Goal: Task Accomplishment & Management: Complete application form

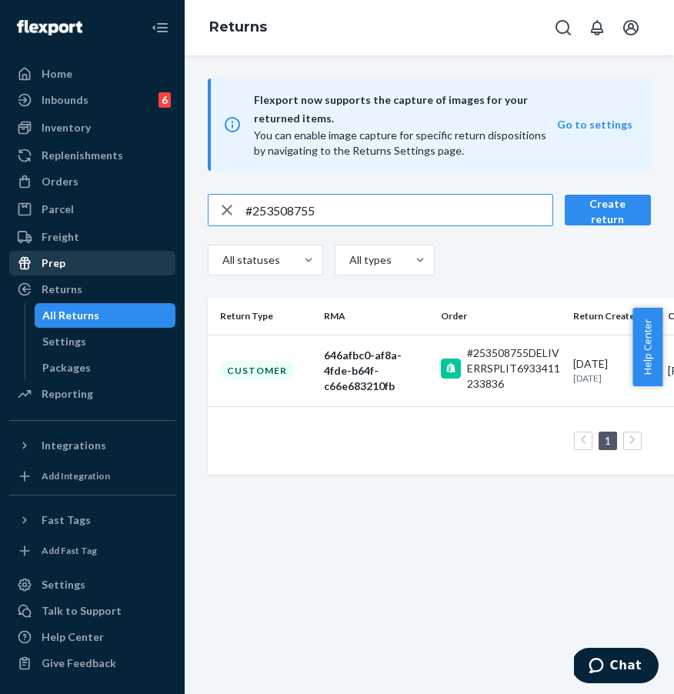
scroll to position [0, 38]
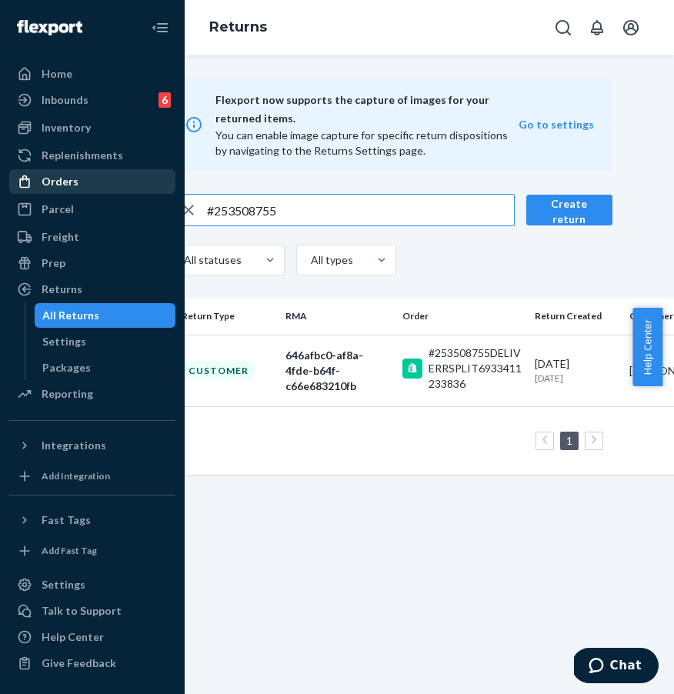
click at [97, 178] on div "Orders" at bounding box center [92, 182] width 163 height 22
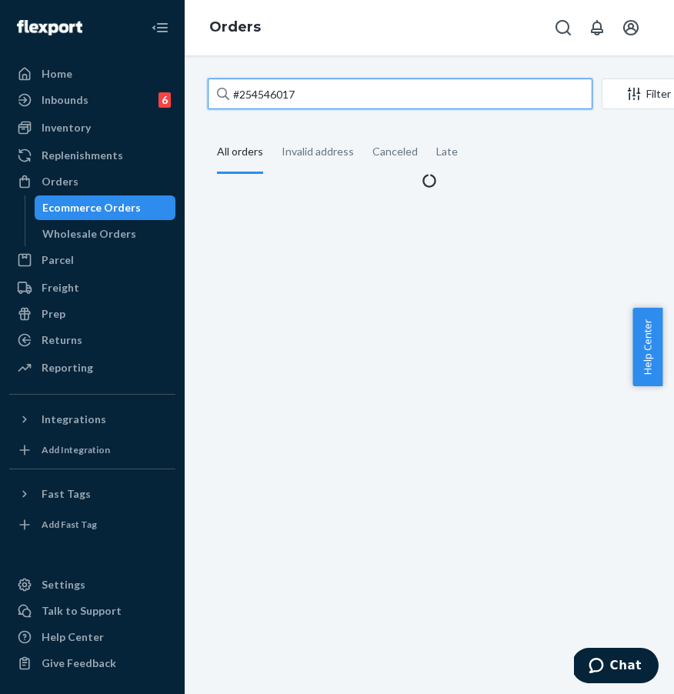
drag, startPoint x: 322, startPoint y: 101, endPoint x: 347, endPoint y: 95, distance: 25.4
click at [322, 101] on input "#254546017" at bounding box center [400, 93] width 384 height 31
drag, startPoint x: 227, startPoint y: 91, endPoint x: 214, endPoint y: 88, distance: 13.3
click at [214, 88] on input "#254546017" at bounding box center [400, 93] width 384 height 31
paste input "3311086"
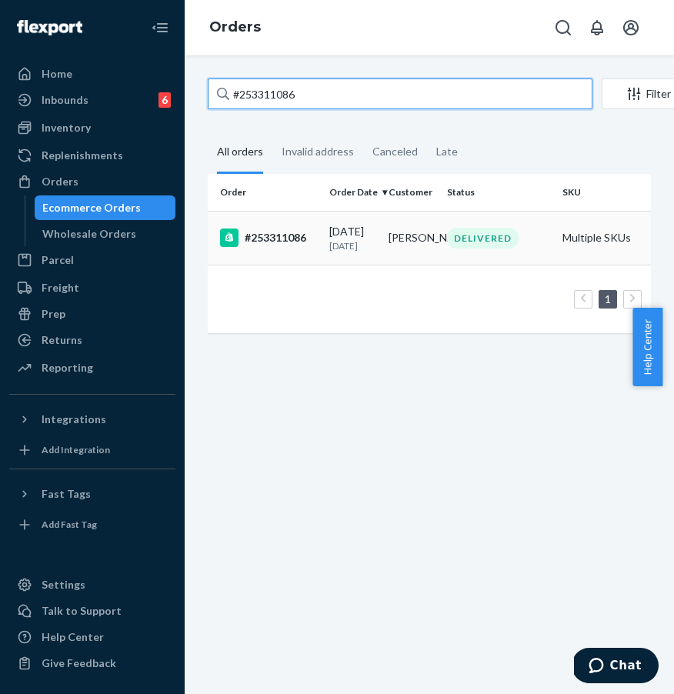
type input "#253311086"
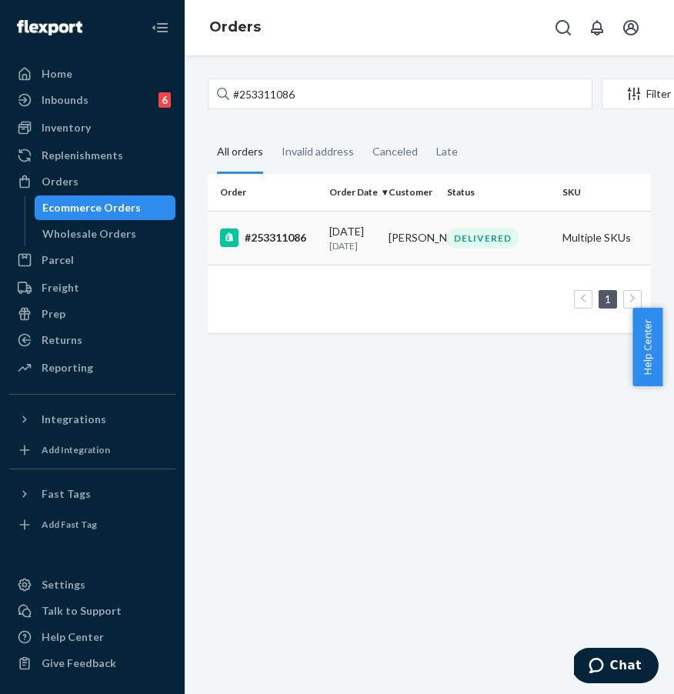
click at [297, 247] on div "#253311086" at bounding box center [268, 237] width 97 height 18
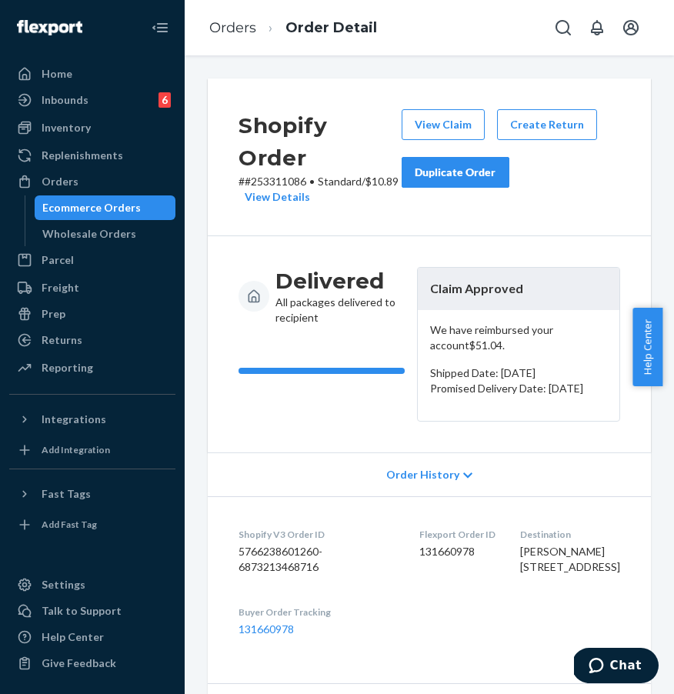
click at [478, 167] on div "Duplicate Order" at bounding box center [455, 172] width 82 height 15
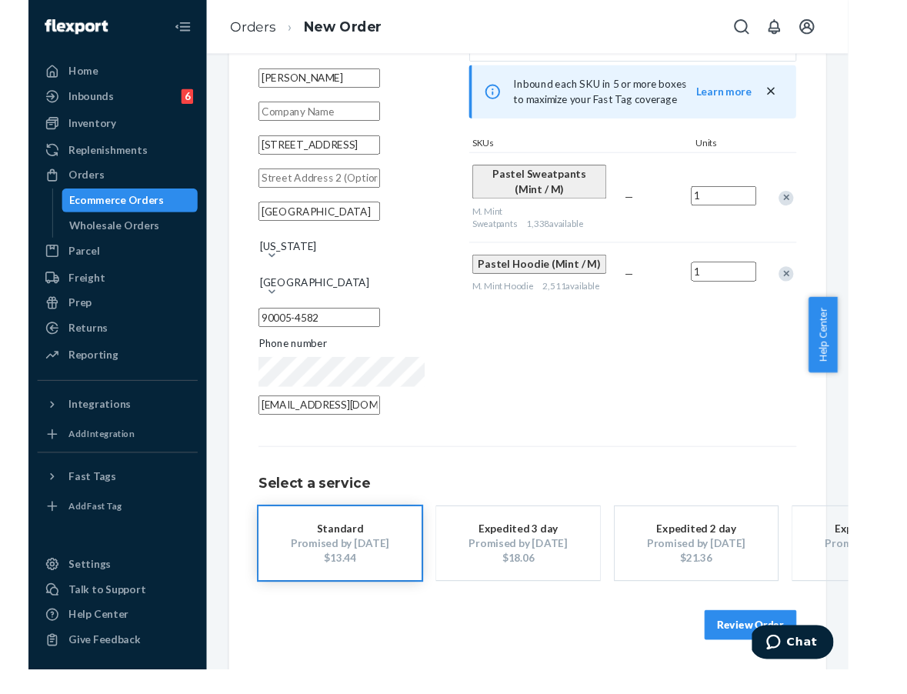
scroll to position [95, 0]
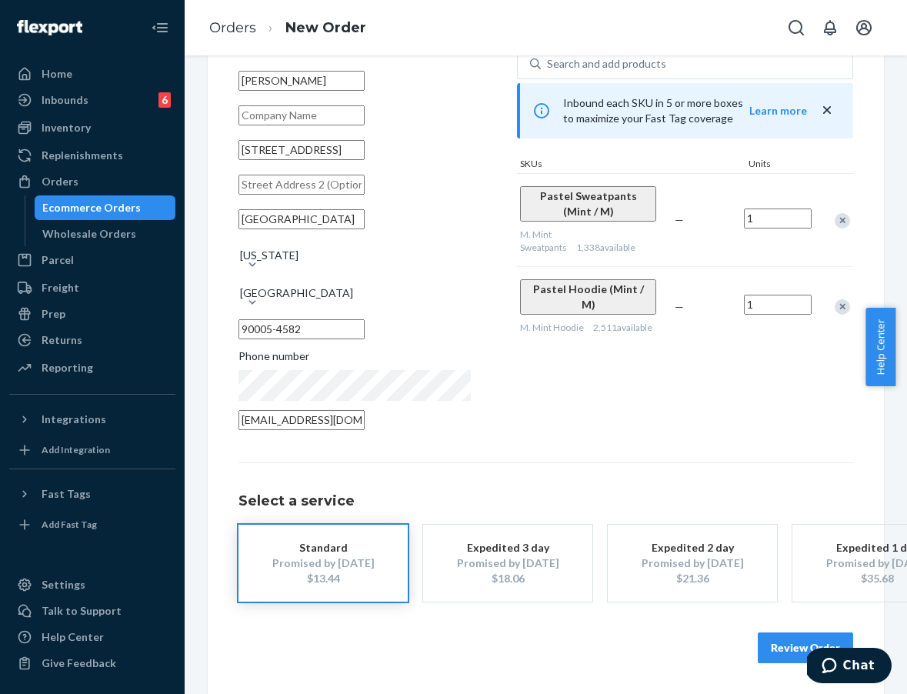
click at [673, 632] on button "Review Order" at bounding box center [804, 647] width 95 height 31
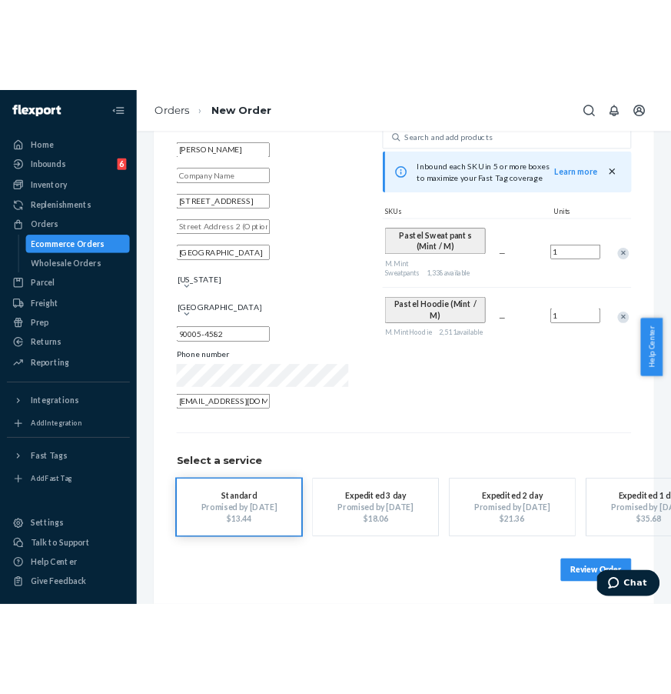
scroll to position [0, 0]
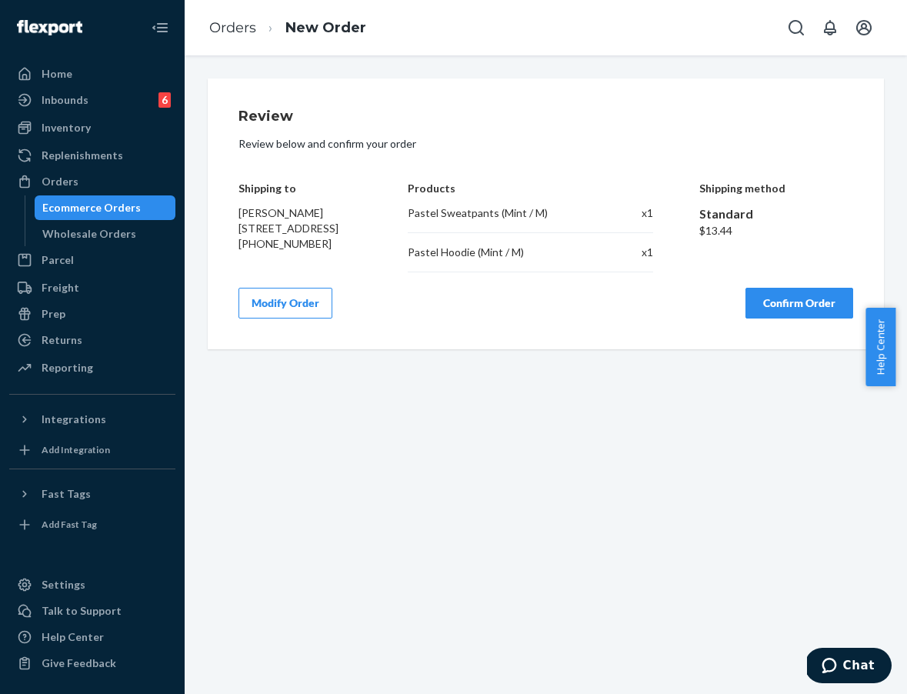
click at [673, 318] on button "Confirm Order" at bounding box center [799, 303] width 108 height 31
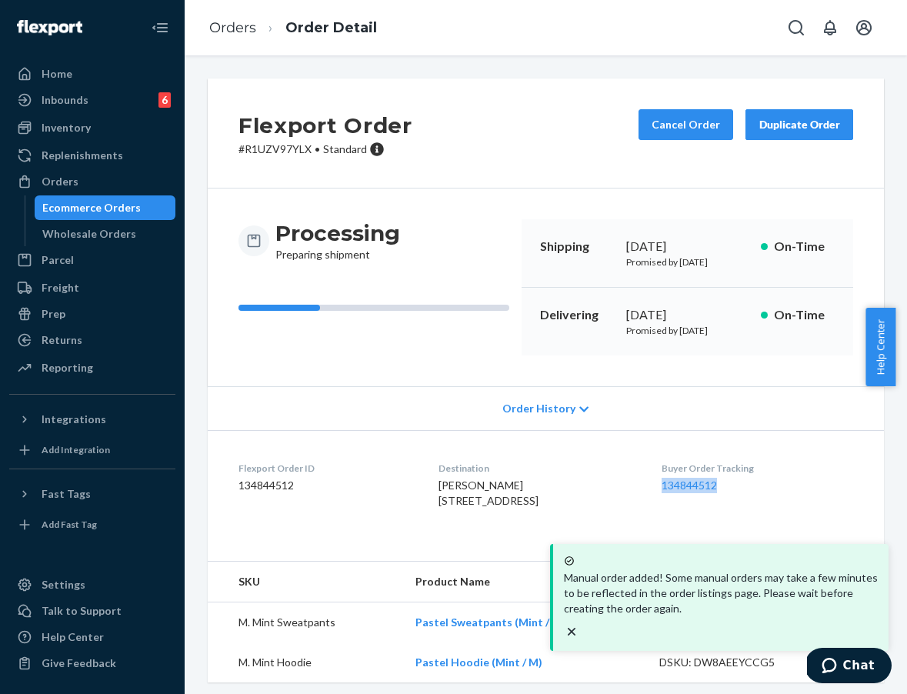
drag, startPoint x: 666, startPoint y: 497, endPoint x: 732, endPoint y: 500, distance: 66.2
click at [673, 500] on dl "Flexport Order ID 134844512 Destination [PERSON_NAME] [STREET_ADDRESS] US Buyer…" at bounding box center [546, 487] width 676 height 115
copy link "134844512"
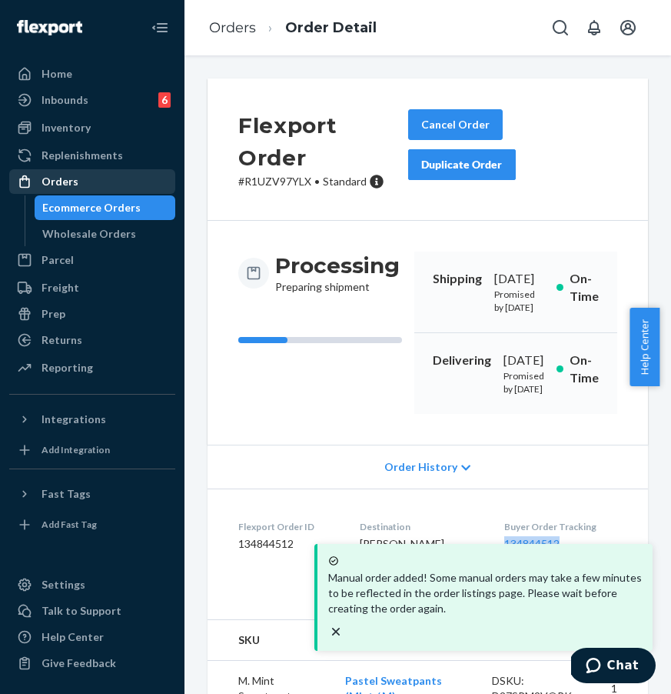
click at [69, 185] on div "Orders" at bounding box center [60, 181] width 37 height 15
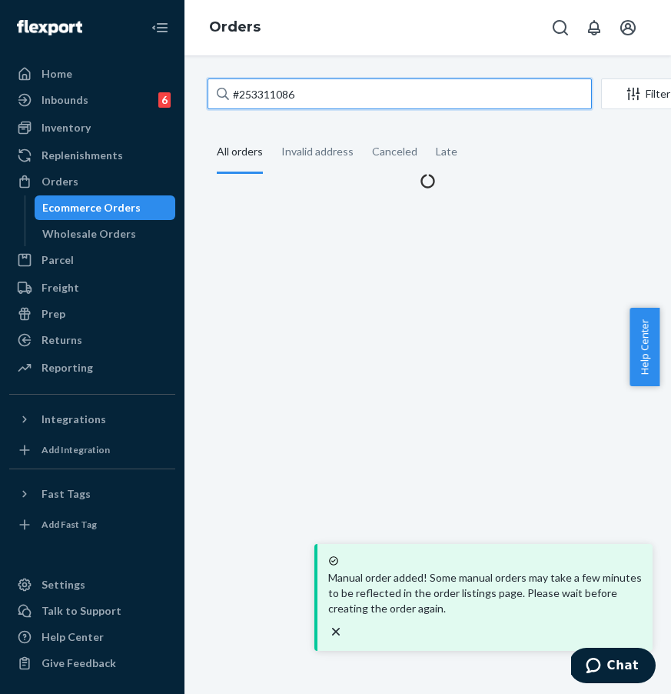
click at [310, 105] on input "#253311086" at bounding box center [400, 93] width 384 height 31
drag, startPoint x: 322, startPoint y: 101, endPoint x: 205, endPoint y: 98, distance: 117.7
click at [205, 98] on div "#253311086 Filter Import Orders Create order Ecommerce order Removal order All …" at bounding box center [428, 133] width 464 height 110
paste input "4290189"
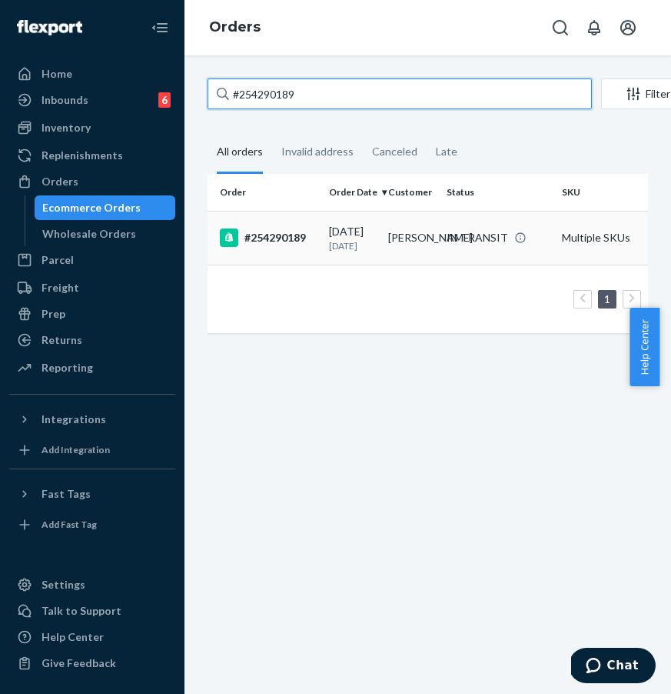
type input "#254290189"
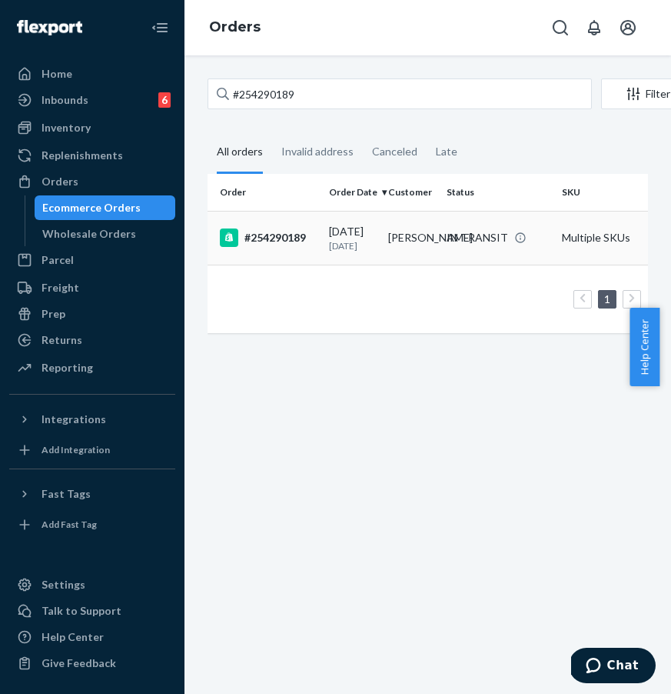
click at [301, 245] on div "#254290189" at bounding box center [268, 237] width 97 height 18
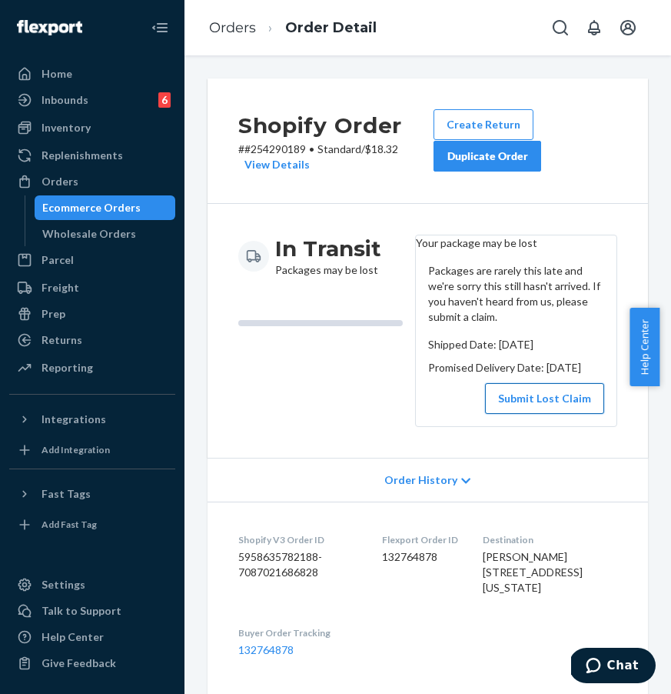
click at [523, 414] on button "Submit Lost Claim" at bounding box center [544, 398] width 119 height 31
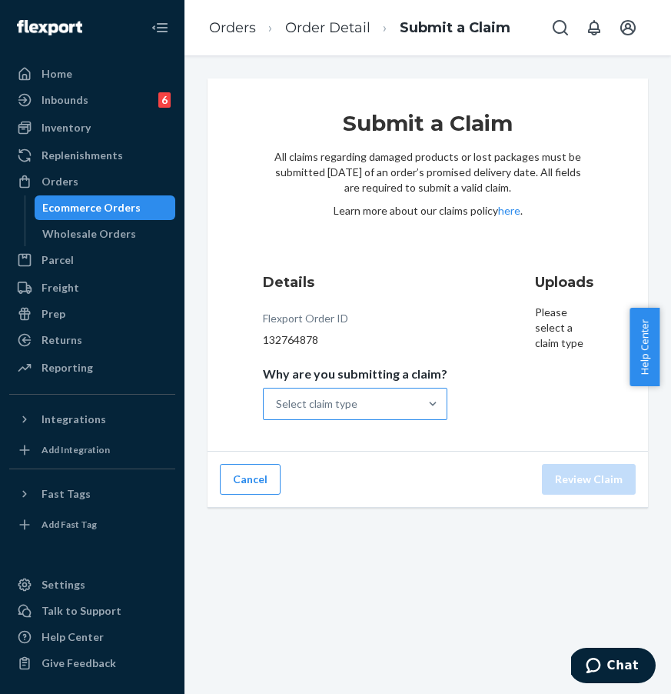
click at [419, 415] on div at bounding box center [433, 403] width 28 height 31
click at [278, 411] on input "Why are you submitting a claim? Select claim type" at bounding box center [277, 403] width 2 height 15
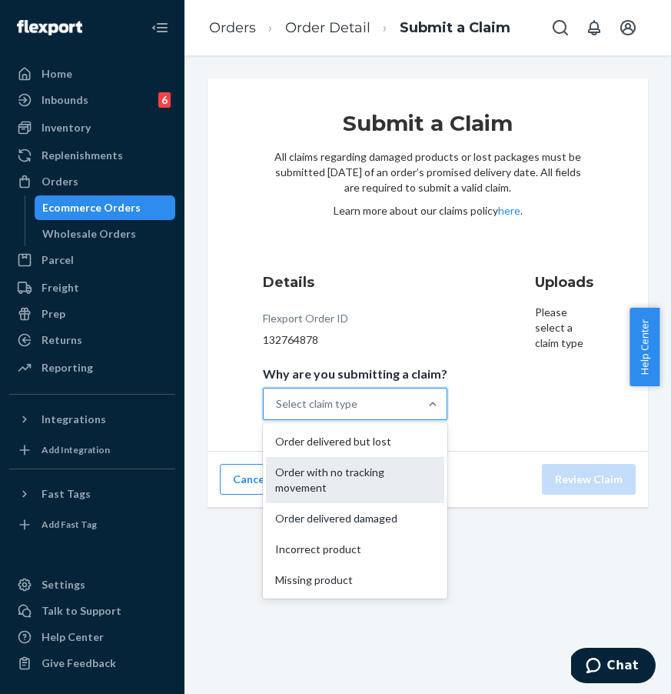
click at [391, 483] on div "Order with no tracking movement" at bounding box center [355, 480] width 178 height 46
click at [278, 411] on input "Why are you submitting a claim? option Order with no tracking movement focused,…" at bounding box center [277, 403] width 2 height 15
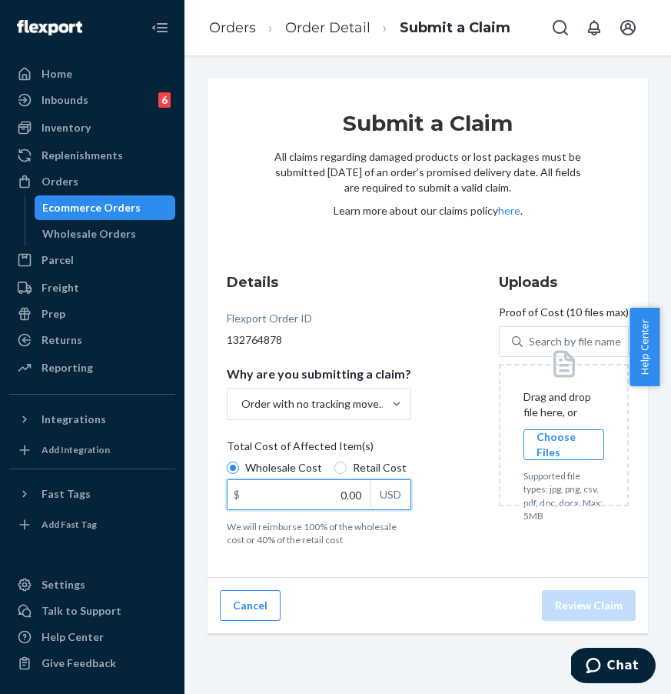
drag, startPoint x: 313, startPoint y: 499, endPoint x: 385, endPoint y: 500, distance: 72.3
click at [385, 500] on div "$ 0.00 USD" at bounding box center [319, 494] width 185 height 31
paste input "165.10"
type input "165.10"
click at [348, 516] on label "Total Cost of Affected Item(s) Wholesale Cost Retail Cost $ 165.10 USD We will …" at bounding box center [319, 492] width 185 height 108
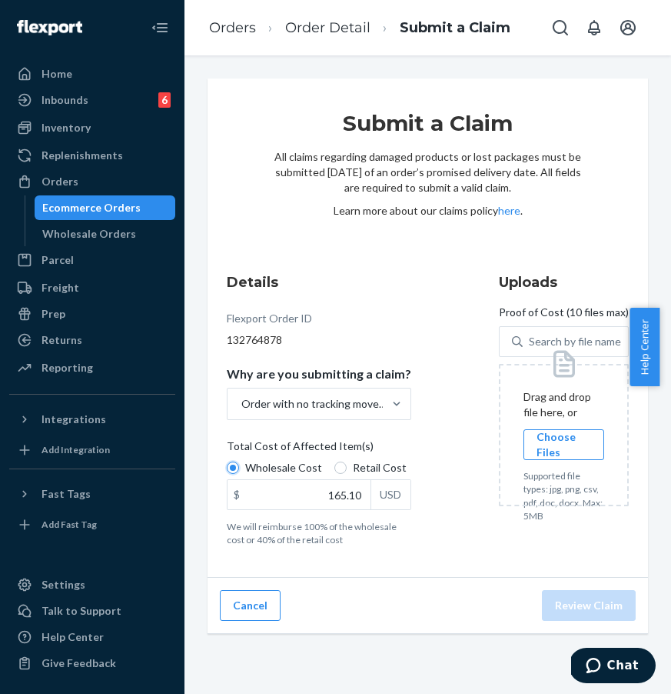
click at [239, 474] on input "Wholesale Cost" at bounding box center [233, 467] width 12 height 12
click at [565, 455] on span "Choose Files" at bounding box center [564, 444] width 55 height 31
click at [564, 453] on input "Choose Files" at bounding box center [564, 444] width 1 height 17
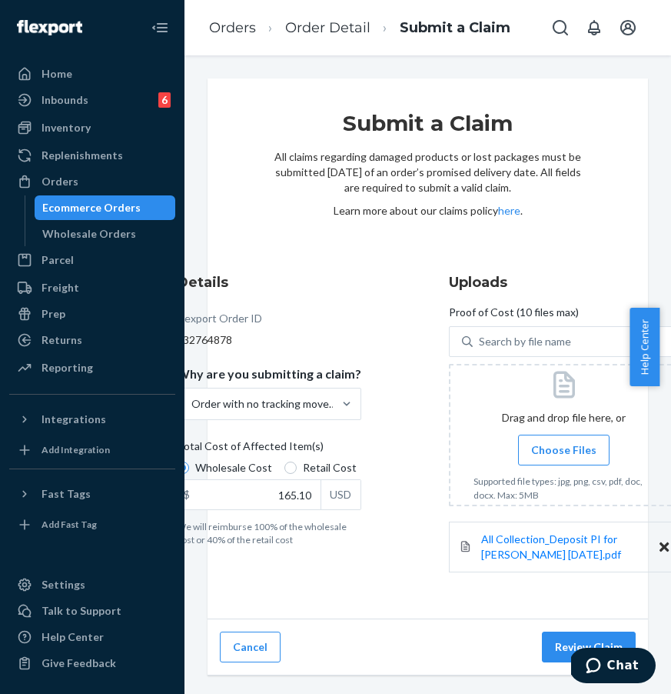
click at [539, 454] on span "Choose Files" at bounding box center [563, 449] width 65 height 15
click at [564, 454] on input "Choose Files" at bounding box center [564, 449] width 1 height 17
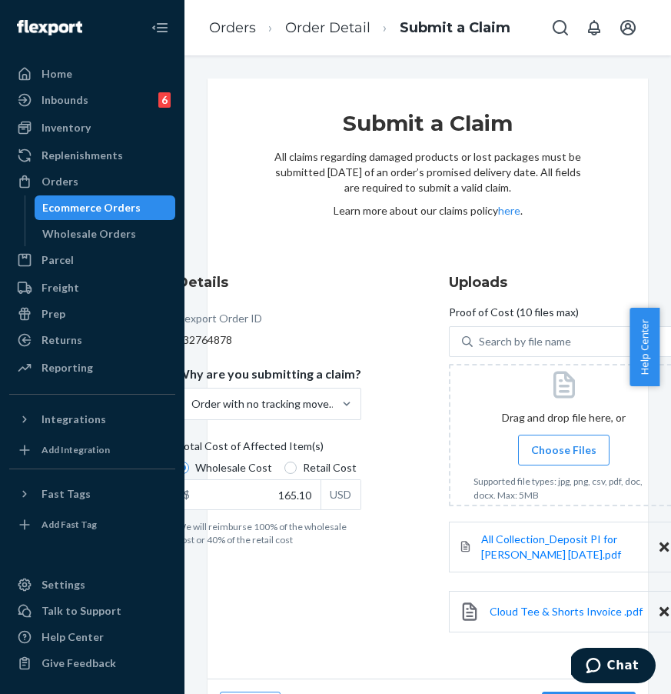
click at [557, 454] on span "Choose Files" at bounding box center [563, 449] width 65 height 15
click at [564, 454] on input "Choose Files" at bounding box center [564, 449] width 1 height 17
click at [557, 459] on label "Choose Files" at bounding box center [564, 449] width 92 height 31
click at [564, 458] on input "Choose Files" at bounding box center [564, 449] width 1 height 17
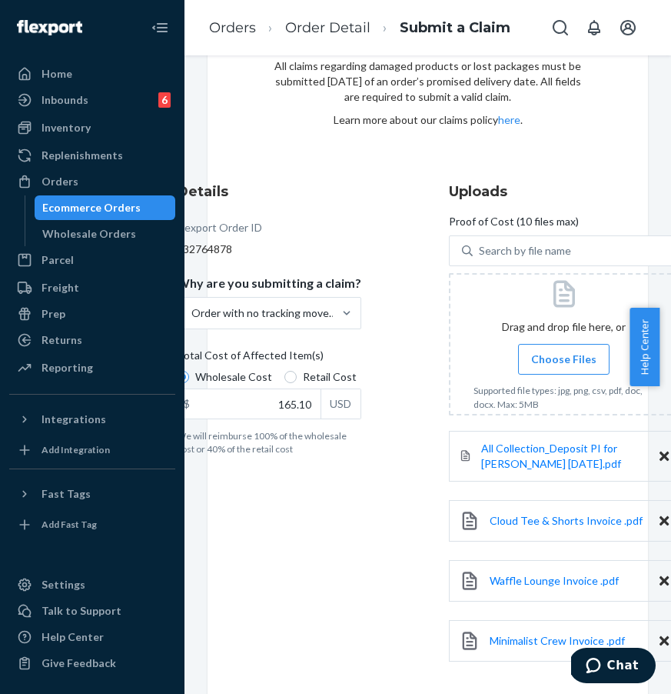
scroll to position [173, 0]
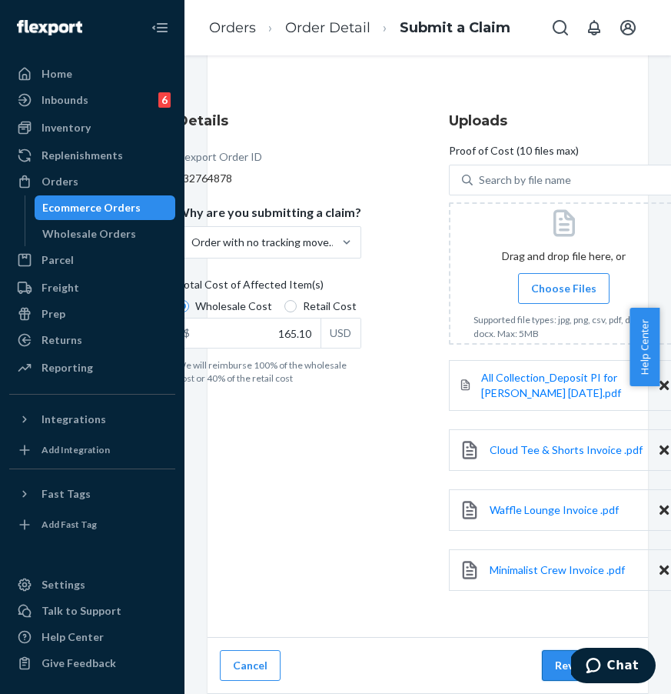
click at [543, 650] on button "Review Claim" at bounding box center [589, 665] width 94 height 31
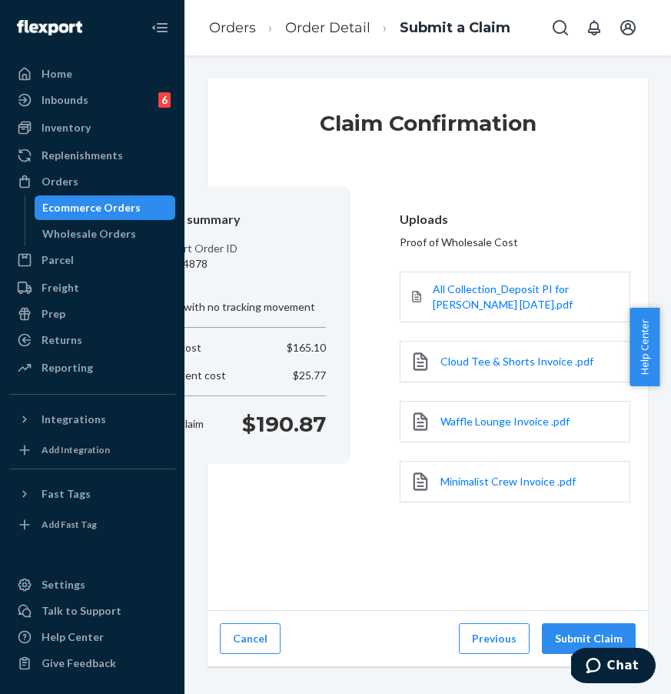
scroll to position [0, 0]
click at [557, 637] on button "Submit Claim" at bounding box center [589, 638] width 94 height 31
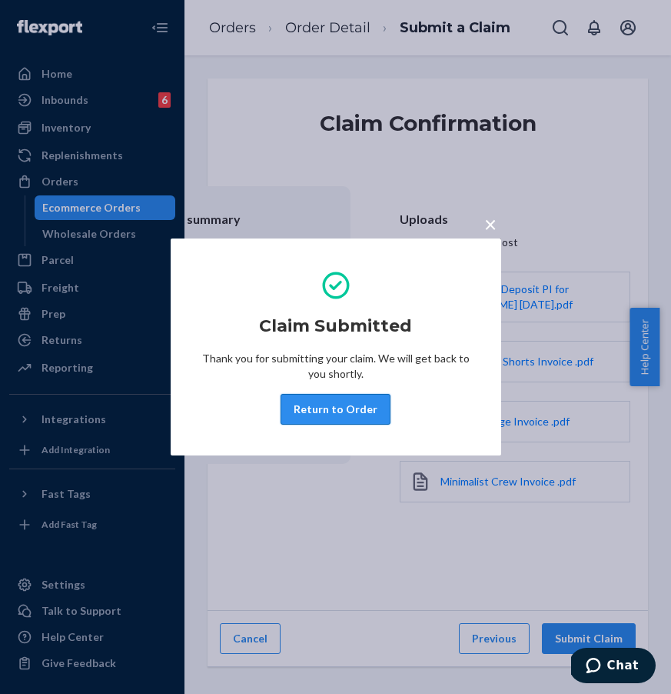
click at [331, 412] on button "Return to Order" at bounding box center [336, 409] width 110 height 31
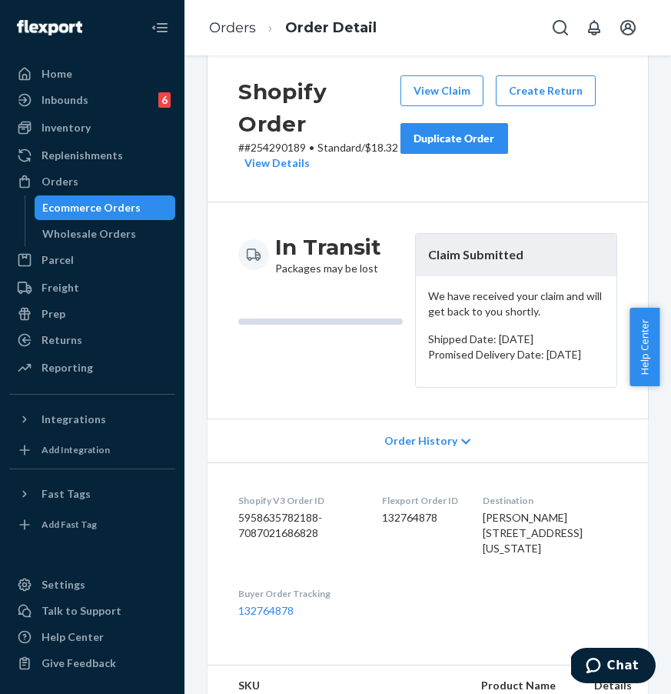
scroll to position [37, 0]
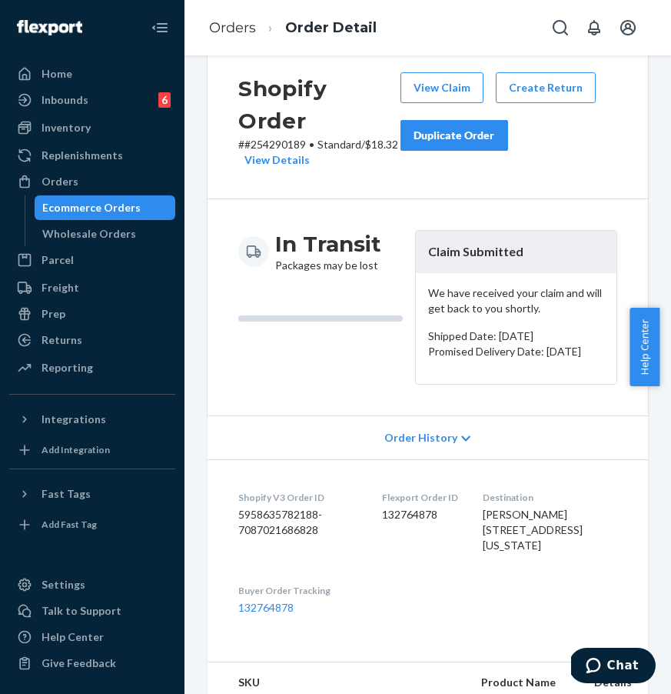
click at [99, 181] on div "Orders" at bounding box center [92, 182] width 163 height 22
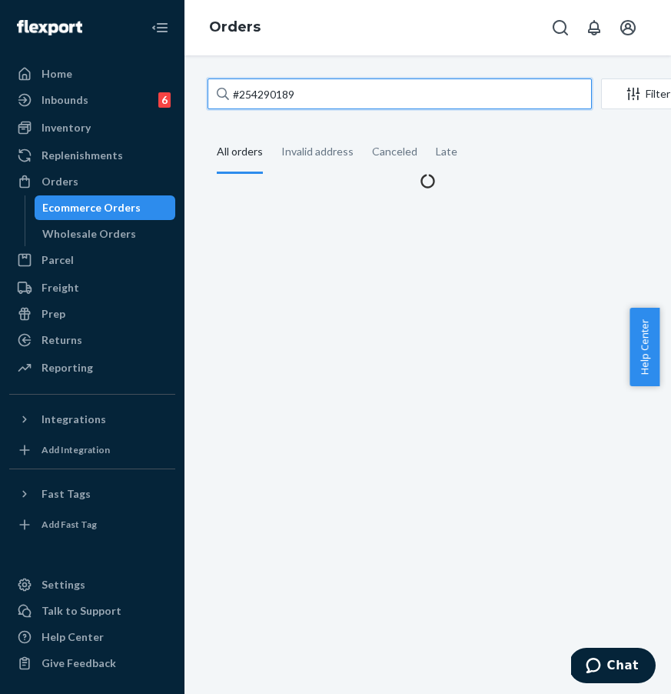
click at [343, 96] on input "#254290189" at bounding box center [400, 93] width 384 height 31
paste input "#254302782 Complete Paid Complete Fulfilled"
drag, startPoint x: 332, startPoint y: 93, endPoint x: 241, endPoint y: 89, distance: 90.8
click at [241, 89] on input "##254302782 Complete Paid Complete Fulfilled" at bounding box center [400, 93] width 384 height 31
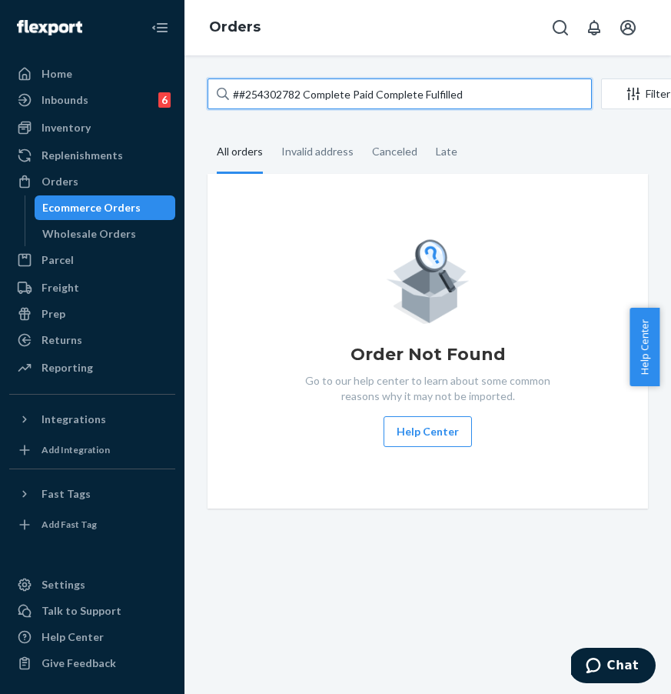
drag, startPoint x: 475, startPoint y: 84, endPoint x: 199, endPoint y: 82, distance: 276.0
click at [199, 82] on div "##254302782 Complete Paid Complete Fulfilled Filter Import Orders Create order …" at bounding box center [428, 293] width 464 height 430
click at [389, 88] on input "##254302782 Complete Paid Complete Fulfilled" at bounding box center [400, 93] width 384 height 31
drag, startPoint x: 303, startPoint y: 93, endPoint x: 561, endPoint y: 92, distance: 257.6
click at [561, 92] on input "##254302782 Complete Paid Complete Fulfilled" at bounding box center [400, 93] width 384 height 31
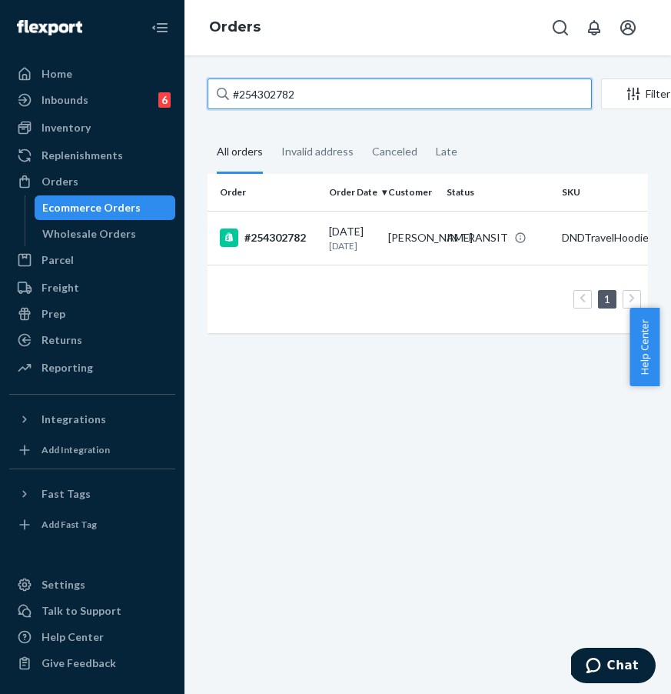
type input "#254302782"
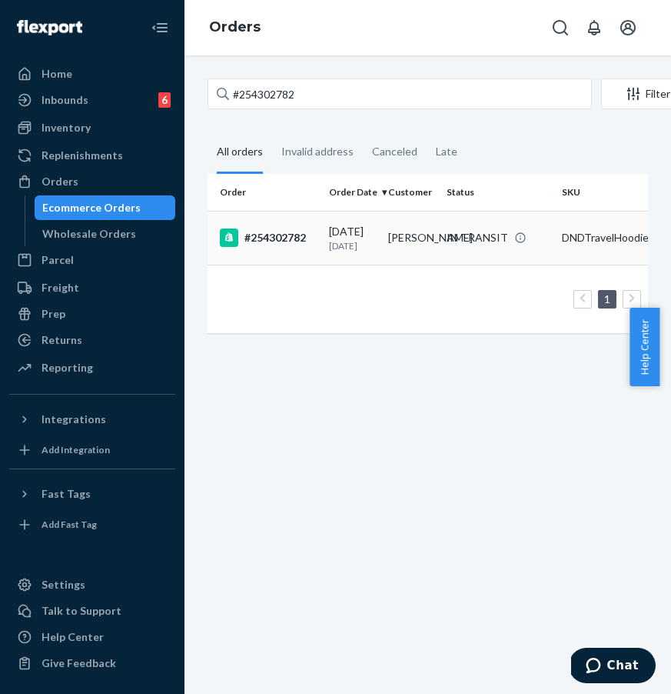
click at [259, 247] on div "#254302782" at bounding box center [268, 237] width 97 height 18
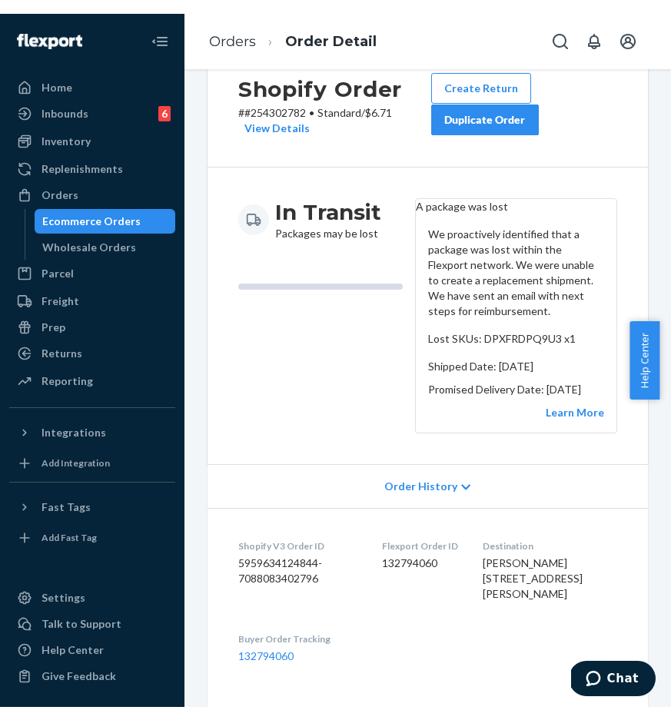
scroll to position [51, 0]
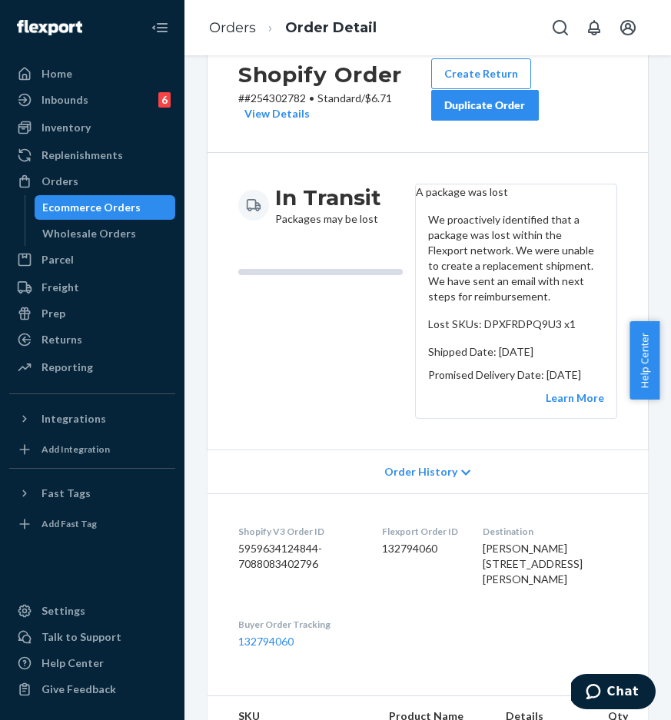
click at [449, 275] on p "We proactively identified that a package was lost within the Flexport network. …" at bounding box center [516, 258] width 176 height 92
drag, startPoint x: 424, startPoint y: 205, endPoint x: 531, endPoint y: 205, distance: 106.9
click at [531, 200] on header "A package was lost" at bounding box center [516, 192] width 201 height 15
click at [438, 248] on p "We proactively identified that a package was lost within the Flexport network. …" at bounding box center [516, 258] width 176 height 92
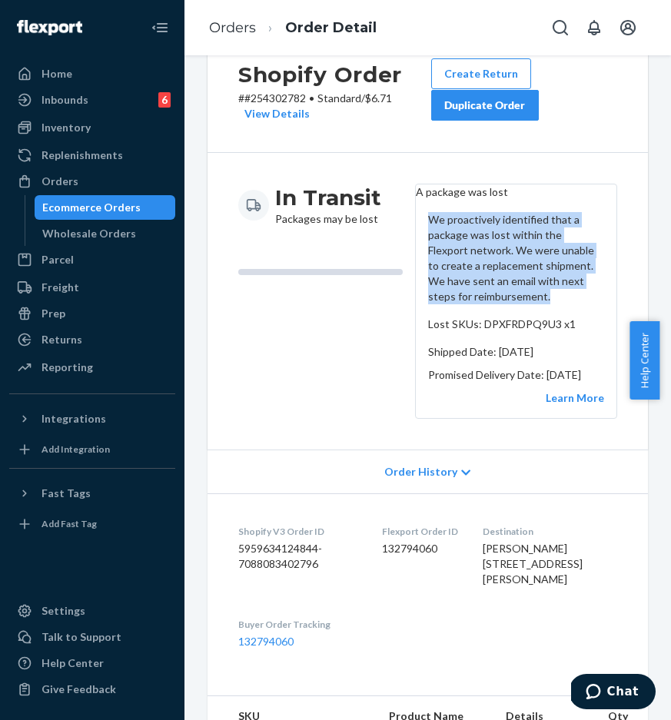
drag, startPoint x: 424, startPoint y: 246, endPoint x: 572, endPoint y: 321, distance: 165.7
click at [572, 304] on p "We proactively identified that a package was lost within the Flexport network. …" at bounding box center [516, 258] width 176 height 92
copy p "We proactively identified that a package was lost within the Flexport network. …"
click at [117, 178] on div "Orders" at bounding box center [92, 182] width 163 height 22
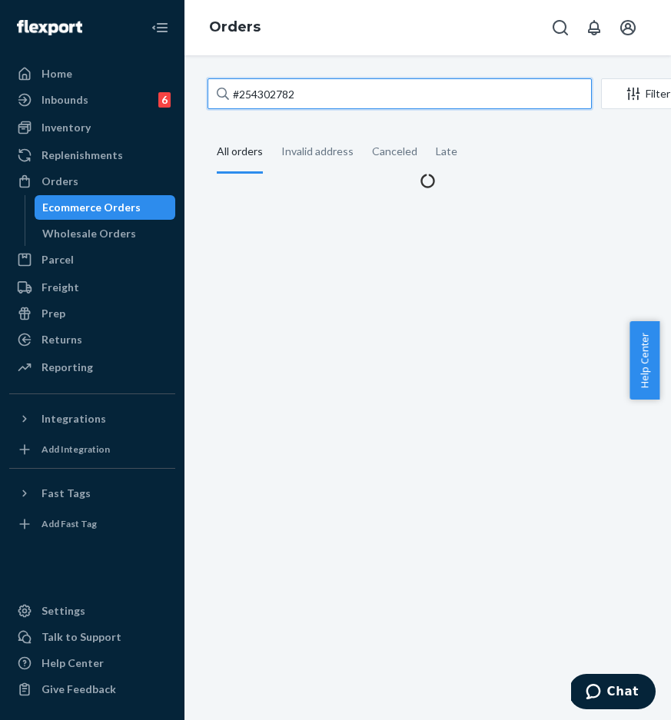
click at [296, 88] on input "#254302782" at bounding box center [400, 93] width 384 height 31
drag, startPoint x: 344, startPoint y: 100, endPoint x: 211, endPoint y: 96, distance: 133.8
click at [211, 96] on input "#254302782" at bounding box center [400, 93] width 384 height 31
paste input "365873"
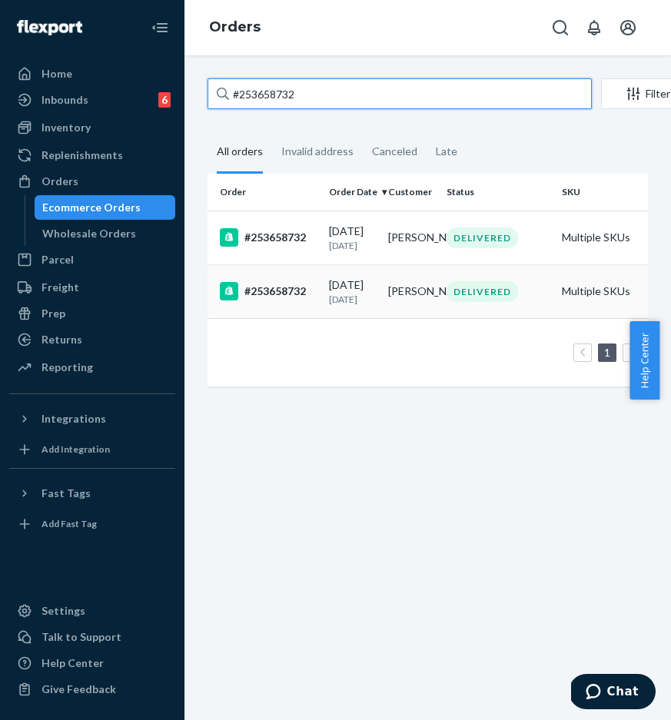
type input "#253658732"
click at [288, 301] on div "#253658732" at bounding box center [268, 291] width 97 height 18
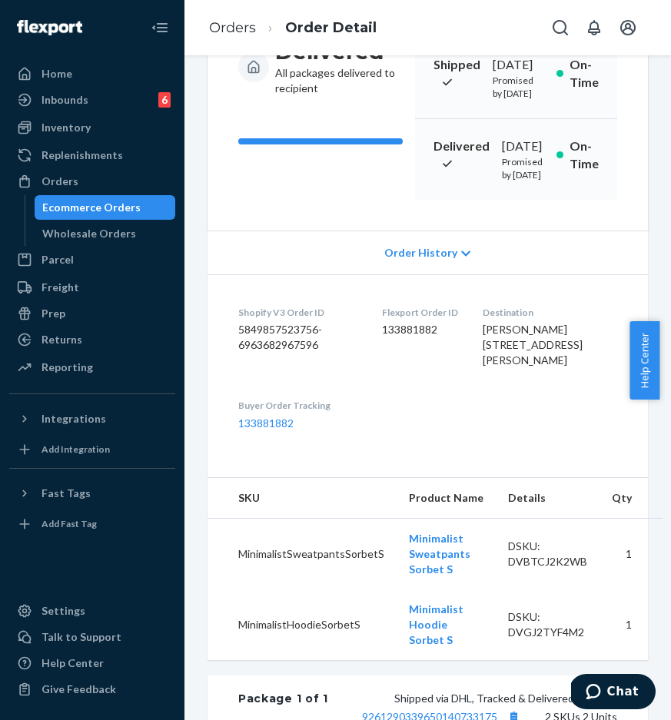
scroll to position [232, 0]
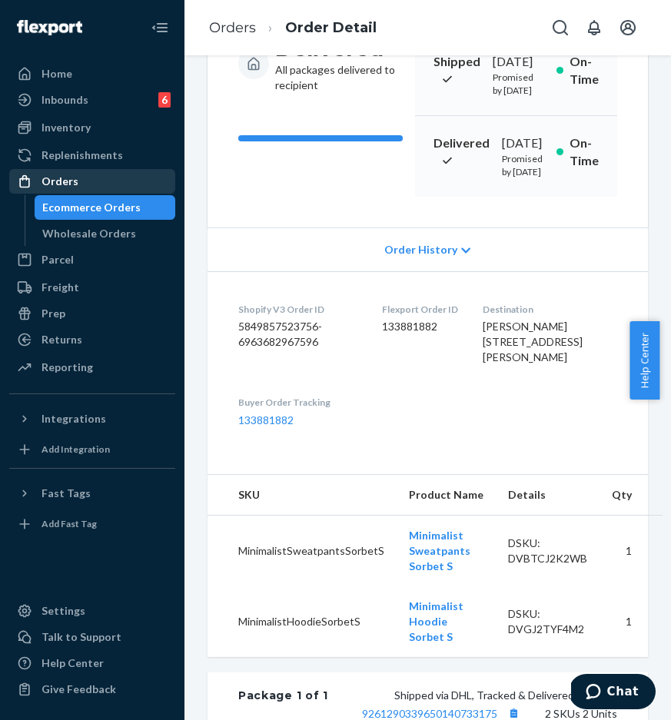
click at [74, 185] on div "Orders" at bounding box center [60, 181] width 37 height 15
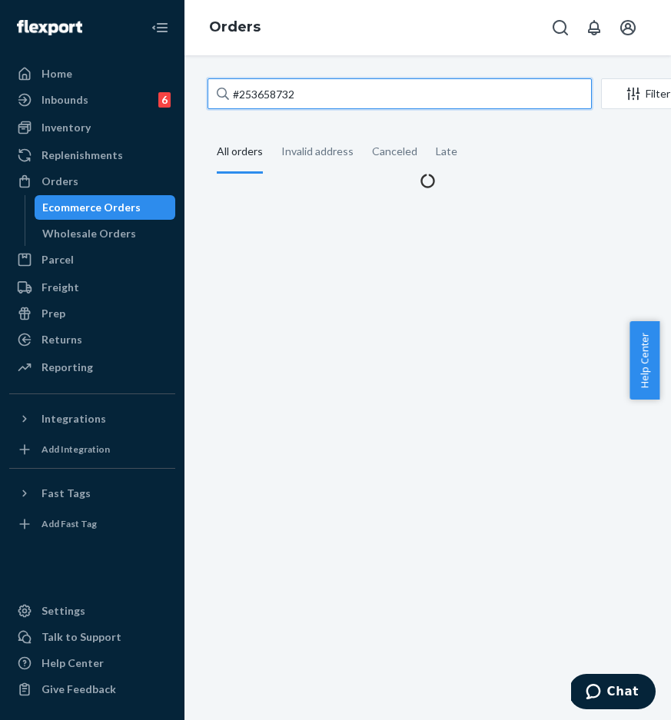
click at [324, 104] on input "#253658732" at bounding box center [400, 93] width 384 height 31
drag, startPoint x: 358, startPoint y: 98, endPoint x: 232, endPoint y: 96, distance: 126.1
click at [232, 96] on input "#253658732" at bounding box center [400, 93] width 384 height 31
paste input "[PERSON_NAME]"
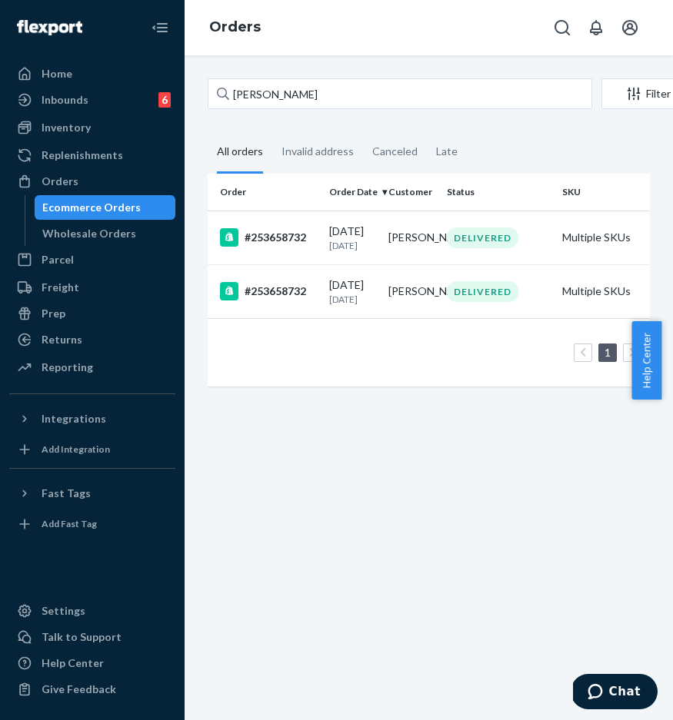
click at [285, 110] on div "[PERSON_NAME] Filter Import Orders Create order Ecommerce order Removal order" at bounding box center [429, 95] width 442 height 35
paste input "#253365400"
drag, startPoint x: 342, startPoint y: 98, endPoint x: 208, endPoint y: 94, distance: 133.9
click at [210, 94] on input "[PERSON_NAME]" at bounding box center [400, 93] width 384 height 31
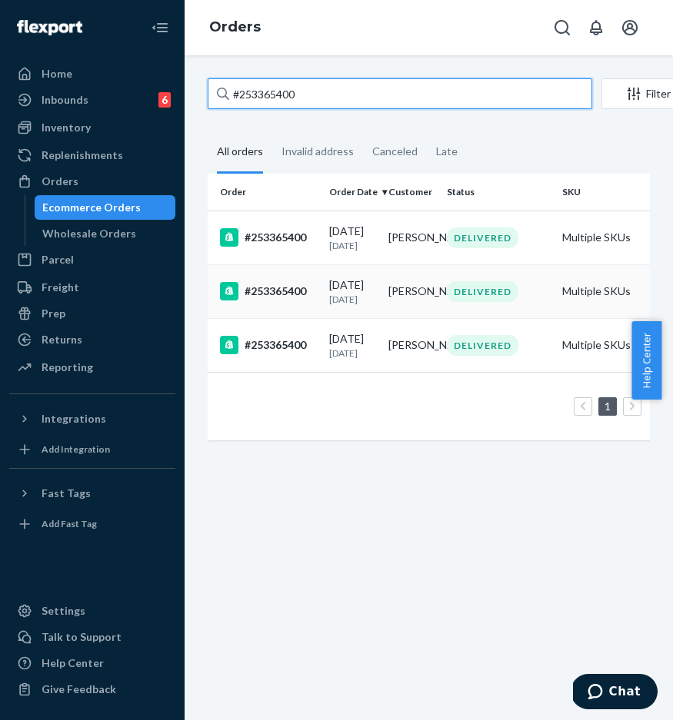
type input "#253365400"
click at [285, 298] on td "#253365400" at bounding box center [265, 292] width 115 height 54
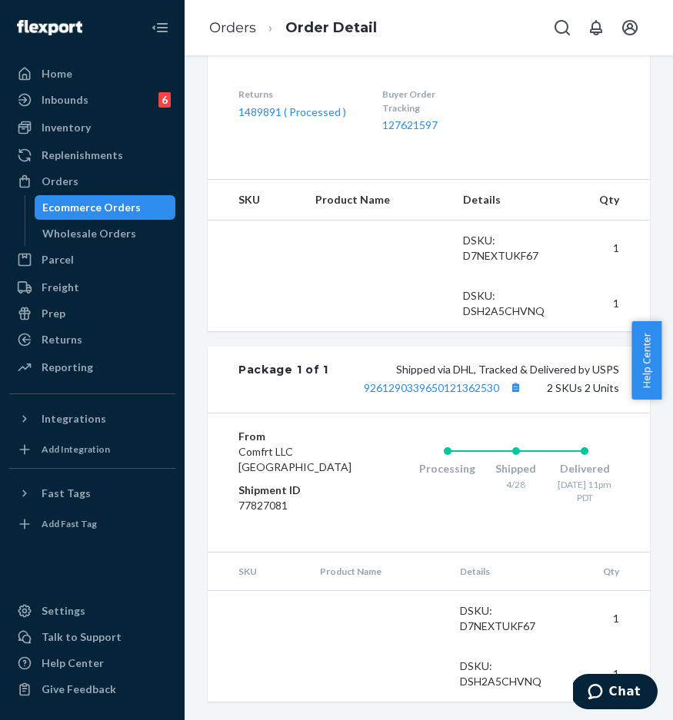
scroll to position [618, 0]
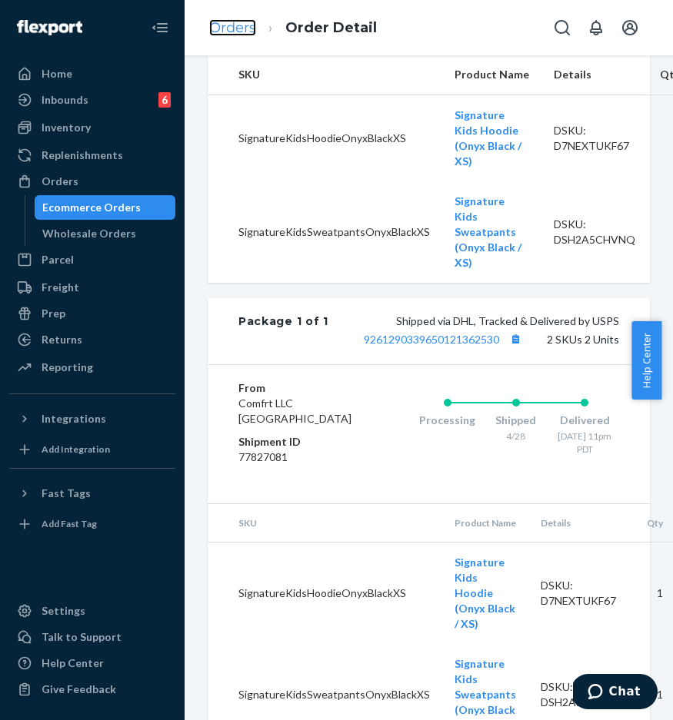
click at [223, 34] on link "Orders" at bounding box center [232, 27] width 47 height 17
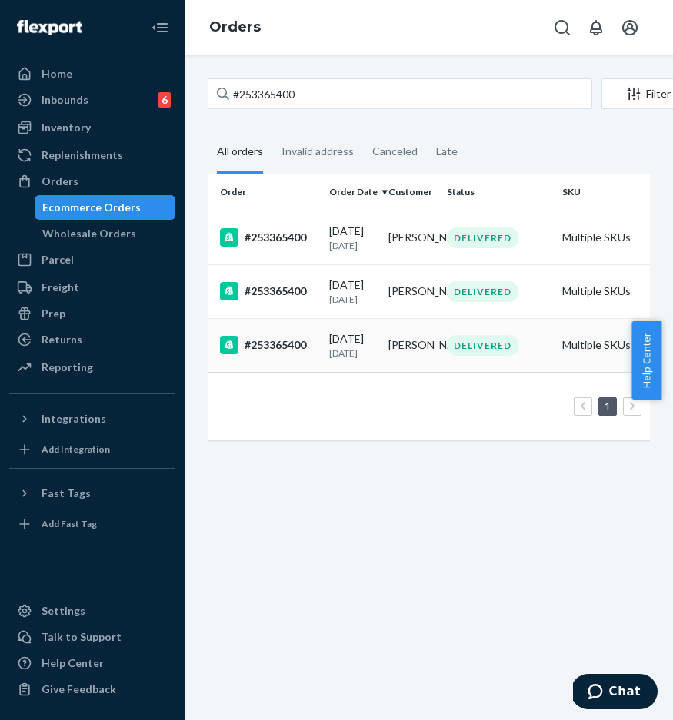
click at [302, 354] on div "#253365400" at bounding box center [268, 345] width 97 height 18
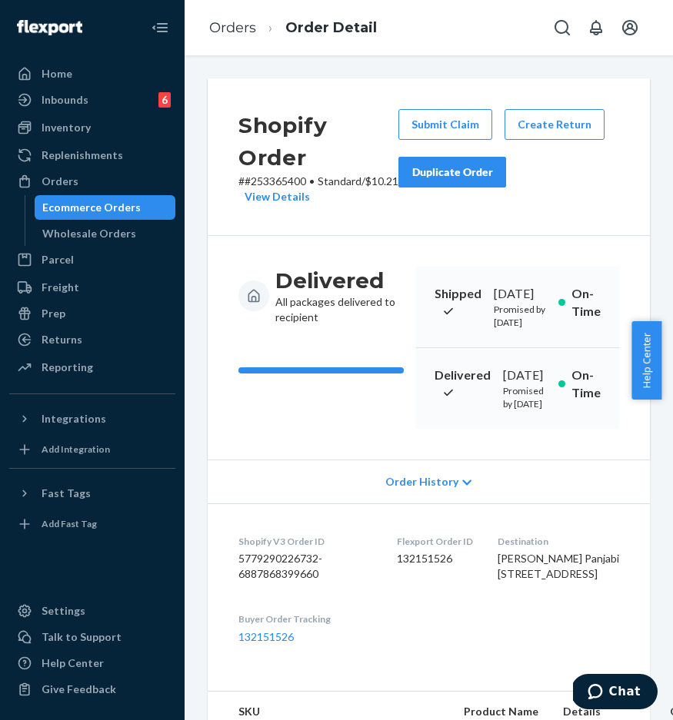
click at [462, 174] on div "Duplicate Order" at bounding box center [452, 172] width 82 height 15
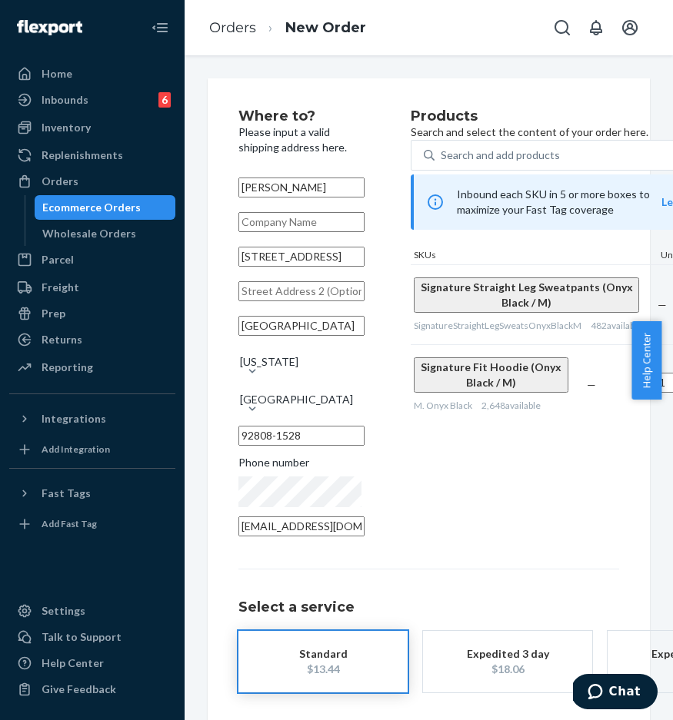
click at [284, 301] on input "text" at bounding box center [301, 291] width 126 height 20
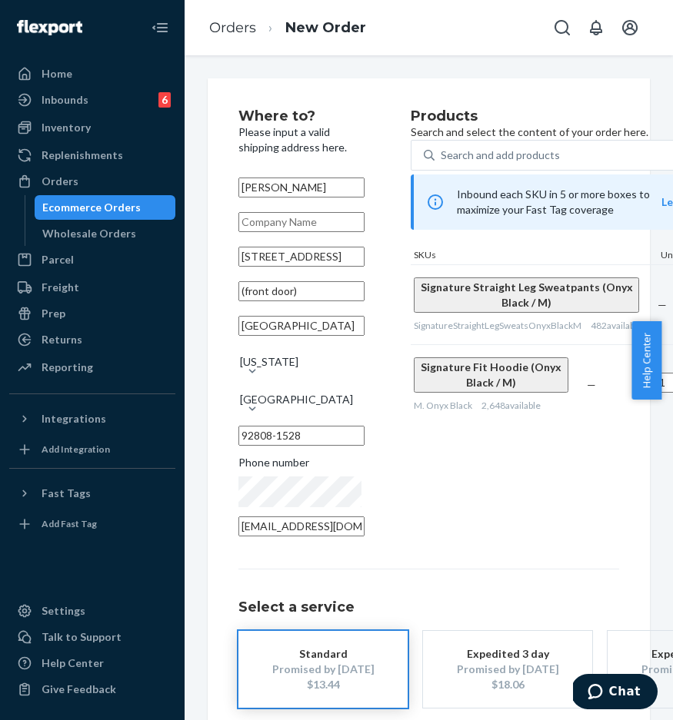
scroll to position [84, 0]
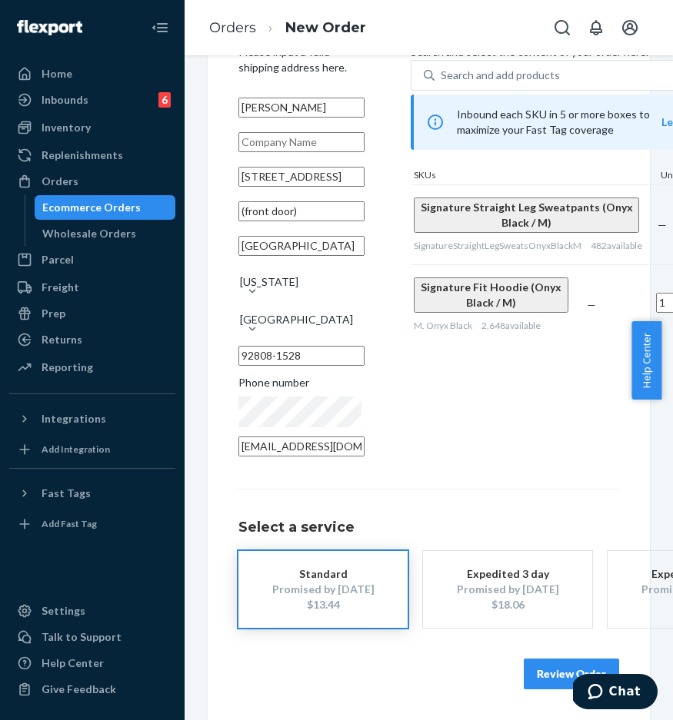
type input "(front door)"
click at [557, 665] on button "Review Order" at bounding box center [571, 674] width 95 height 31
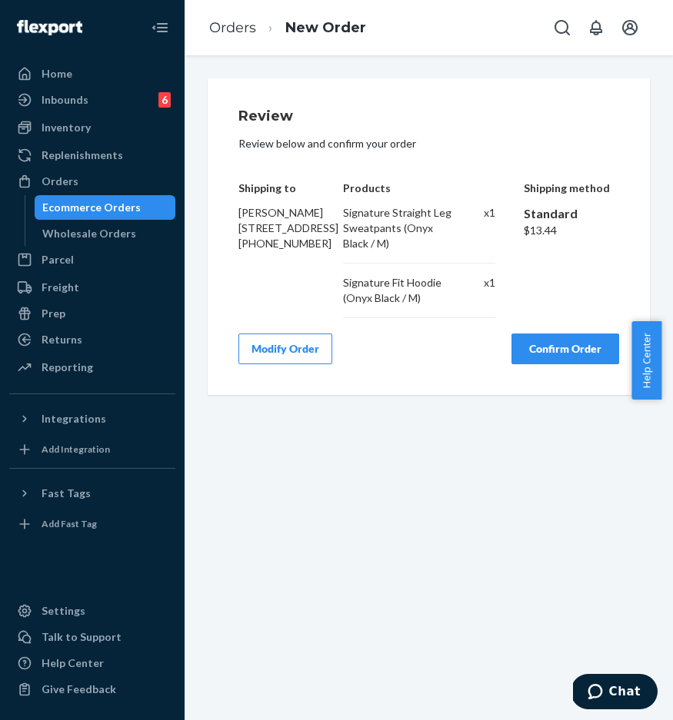
scroll to position [0, 0]
click at [541, 351] on button "Confirm Order" at bounding box center [565, 349] width 108 height 31
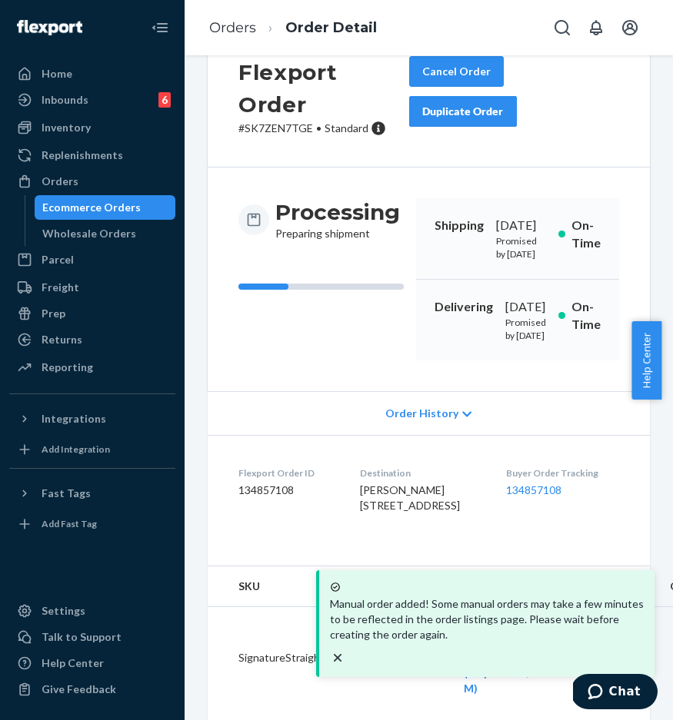
scroll to position [147, 0]
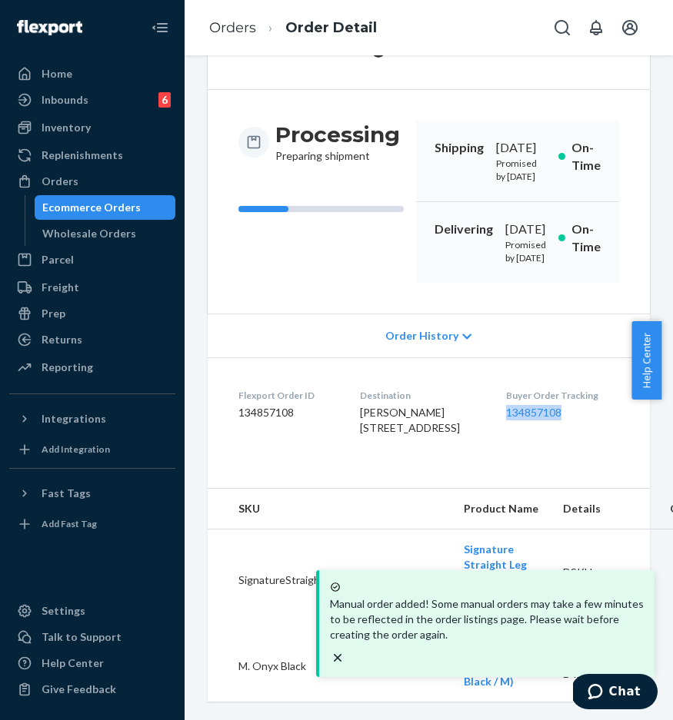
drag, startPoint x: 512, startPoint y: 441, endPoint x: 602, endPoint y: 453, distance: 90.7
click at [594, 441] on dl "Flexport Order ID 134857108 Destination [PERSON_NAME] Panjabi [STREET_ADDRESS] …" at bounding box center [429, 415] width 442 height 115
copy link "134857108"
